Goal: Task Accomplishment & Management: Manage account settings

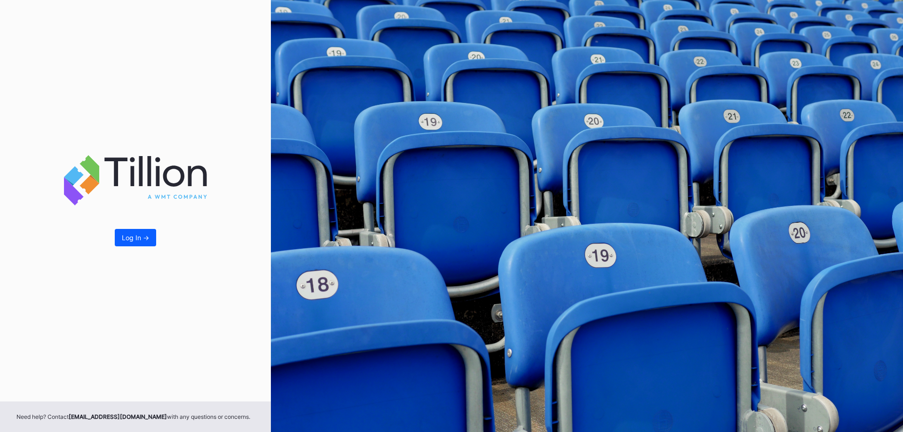
click at [137, 235] on div "Log In ->" at bounding box center [135, 238] width 27 height 8
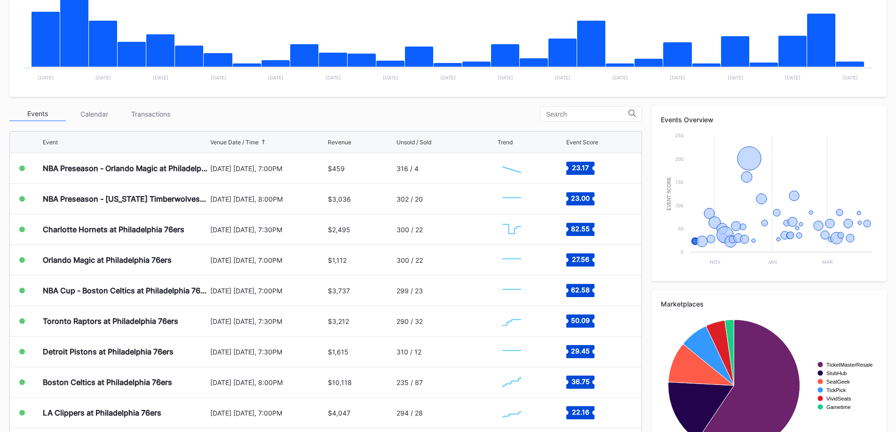
scroll to position [279, 0]
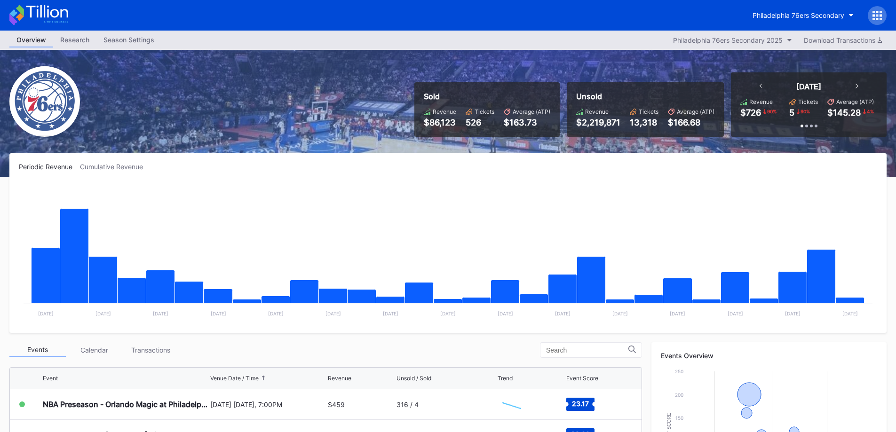
scroll to position [279, 0]
